Goal: Find specific page/section: Find specific page/section

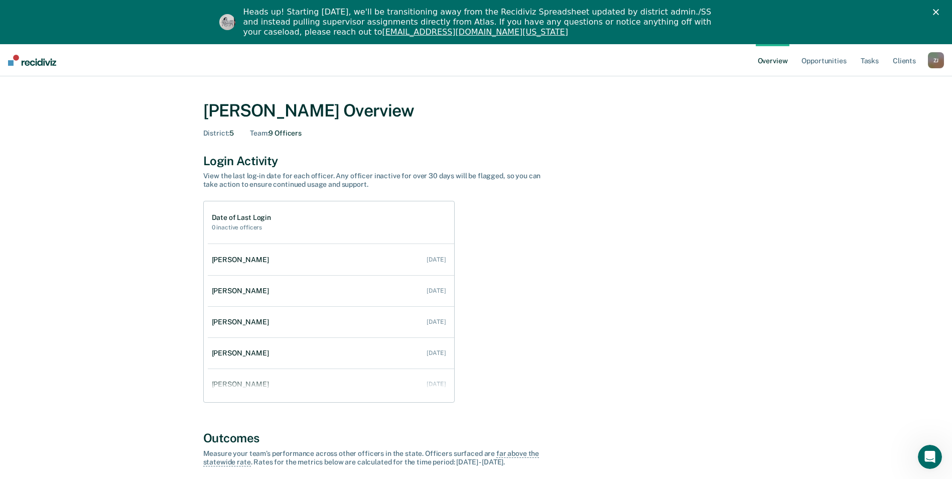
click at [937, 60] on div "Z J" at bounding box center [936, 60] width 16 height 16
click at [880, 106] on link "Go to Operations" at bounding box center [895, 109] width 81 height 9
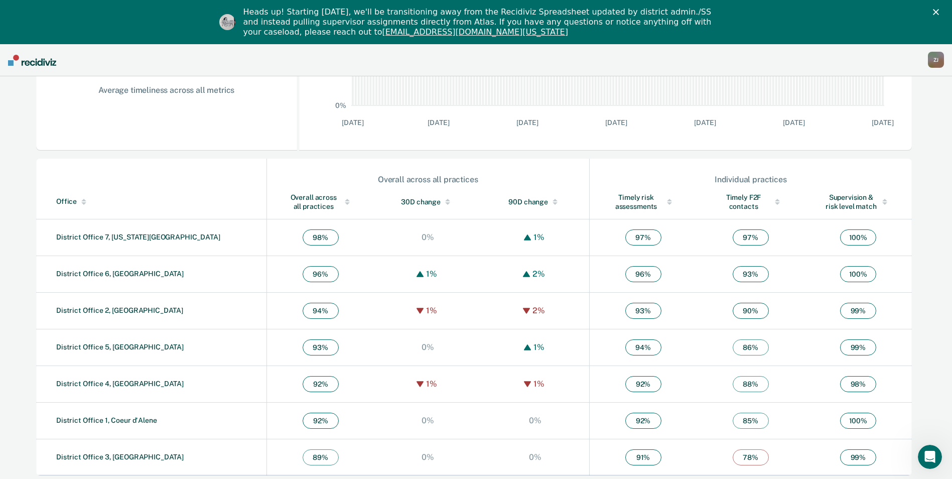
scroll to position [265, 0]
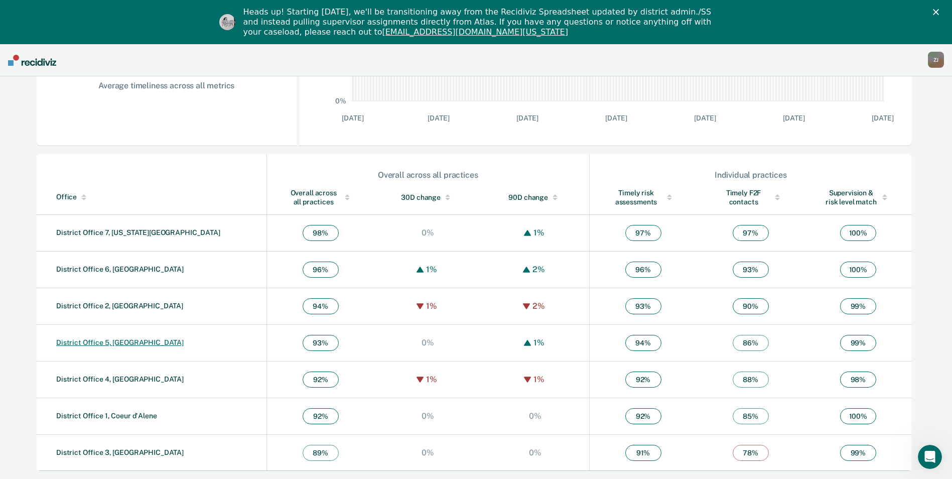
click at [89, 345] on link "District Office 5, [GEOGRAPHIC_DATA]" at bounding box center [119, 342] width 127 height 8
